Goal: Check status: Check status

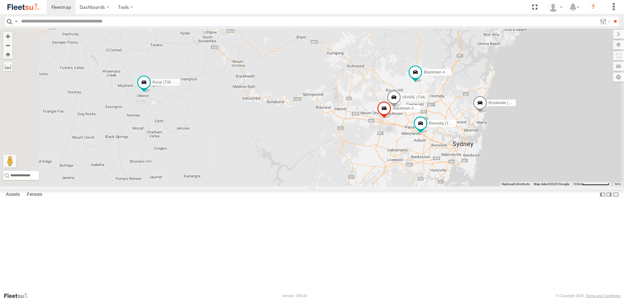
click at [391, 118] on span at bounding box center [384, 110] width 14 height 18
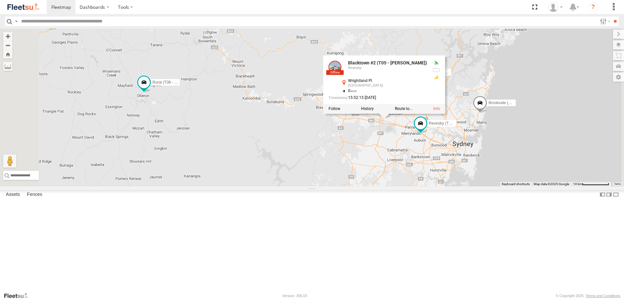
click at [315, 186] on div "Brookvale (T10 - [PERSON_NAME]) Rural (T08 - [PERSON_NAME]) Blacktown #1 (T09 -…" at bounding box center [312, 108] width 624 height 158
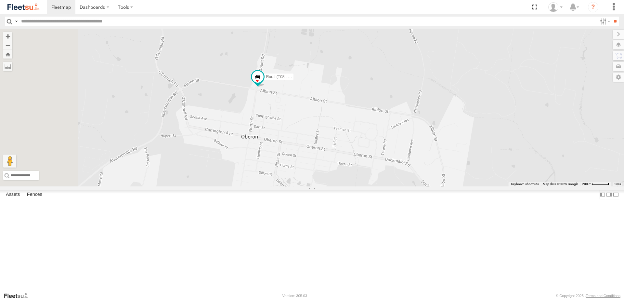
drag, startPoint x: 244, startPoint y: 181, endPoint x: 364, endPoint y: 155, distance: 123.0
click at [364, 155] on div "Rural (T08 - [PERSON_NAME])" at bounding box center [312, 108] width 624 height 158
